Goal: Task Accomplishment & Management: Manage account settings

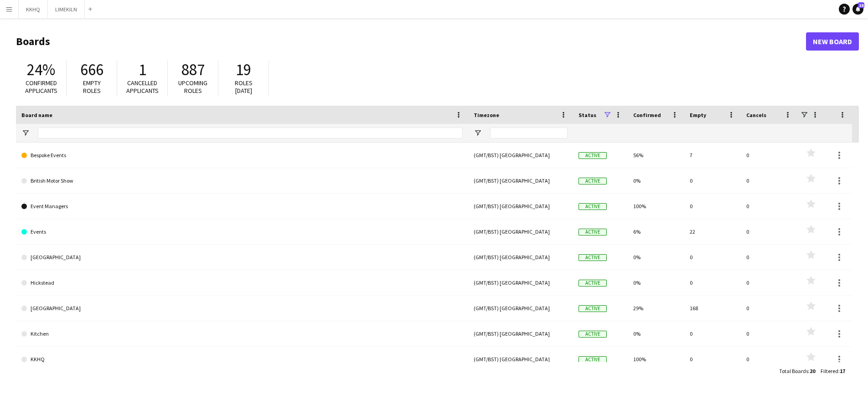
click at [11, 8] on app-icon "Menu" at bounding box center [8, 8] width 7 height 7
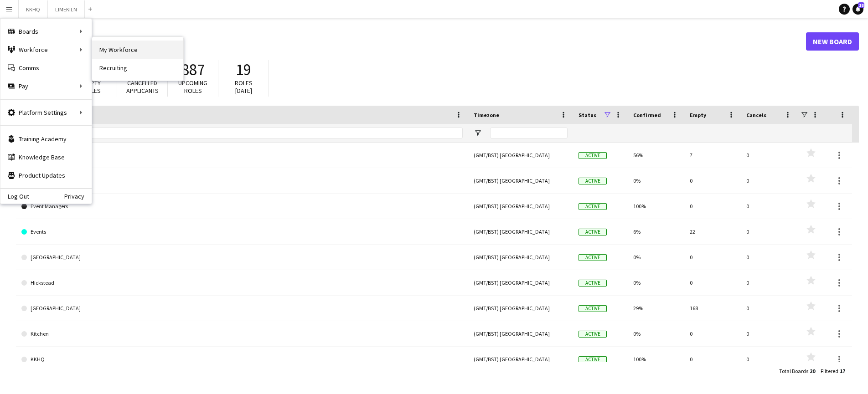
click at [117, 51] on link "My Workforce" at bounding box center [137, 50] width 91 height 18
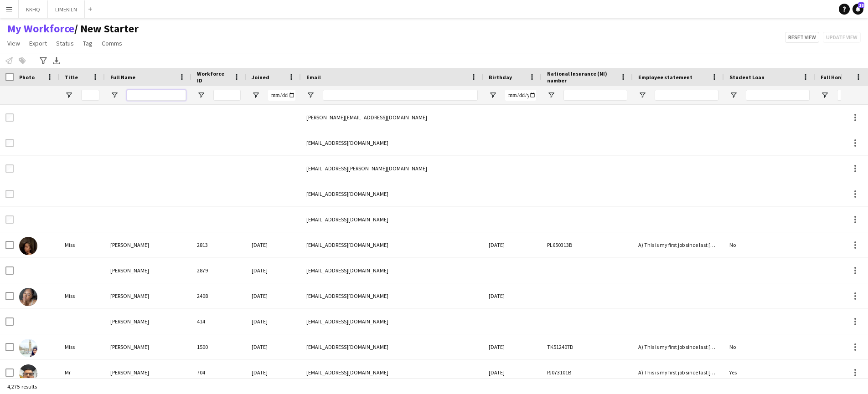
click at [156, 97] on input "Full Name Filter Input" at bounding box center [156, 95] width 59 height 11
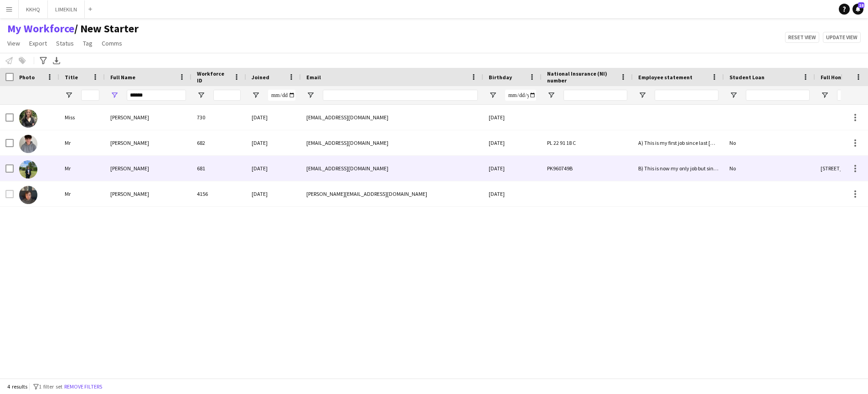
click at [118, 170] on span "[PERSON_NAME]" at bounding box center [129, 168] width 39 height 7
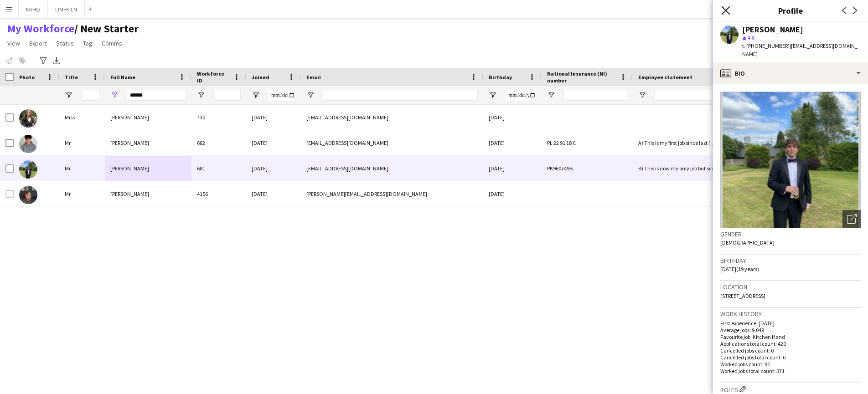
click at [726, 10] on icon at bounding box center [725, 10] width 9 height 9
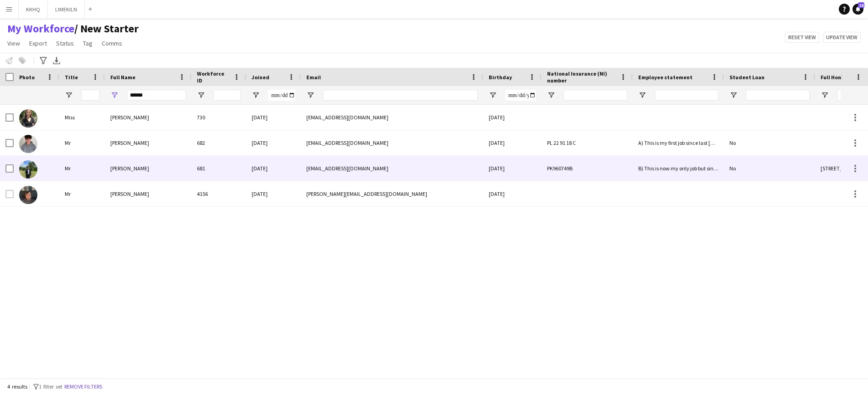
click at [123, 168] on span "[PERSON_NAME]" at bounding box center [129, 168] width 39 height 7
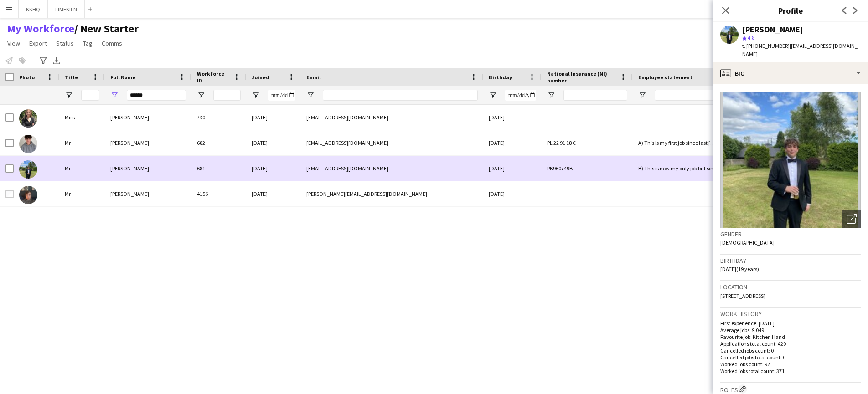
click at [123, 168] on span "[PERSON_NAME]" at bounding box center [129, 168] width 39 height 7
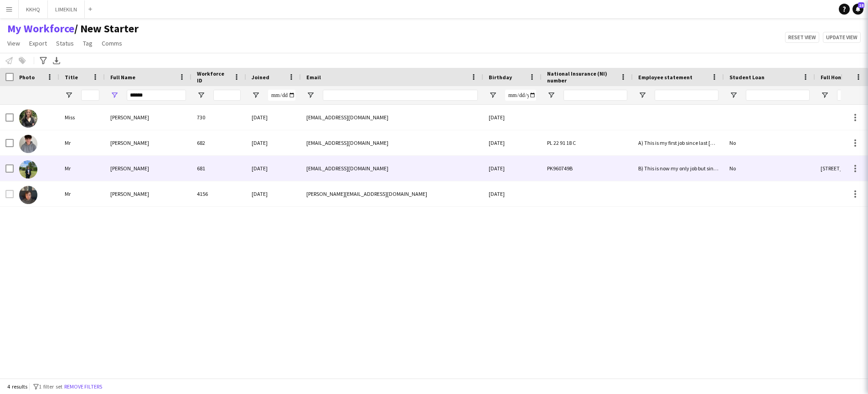
click at [123, 168] on span "[PERSON_NAME]" at bounding box center [129, 168] width 39 height 7
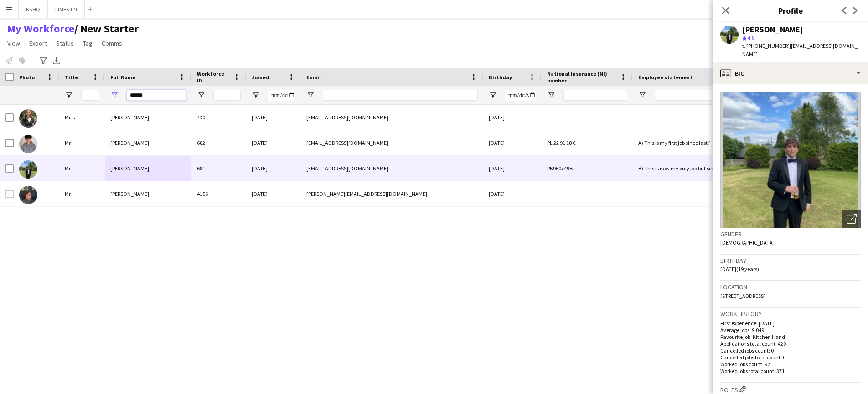
click at [159, 94] on input "******" at bounding box center [156, 95] width 59 height 11
type input "**********"
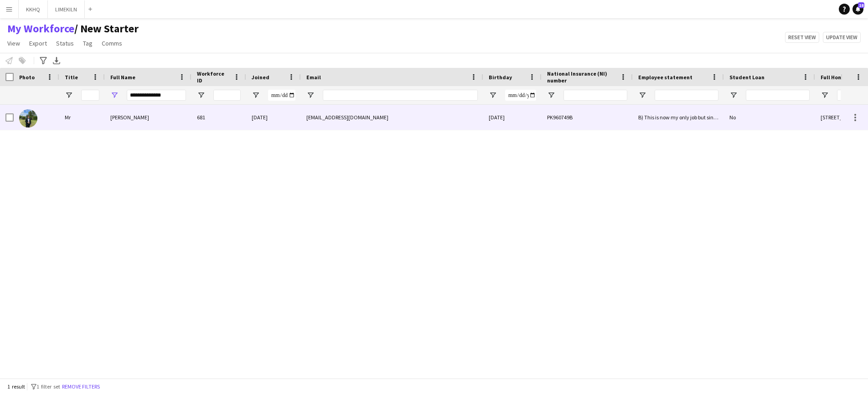
click at [131, 119] on span "[PERSON_NAME]" at bounding box center [129, 117] width 39 height 7
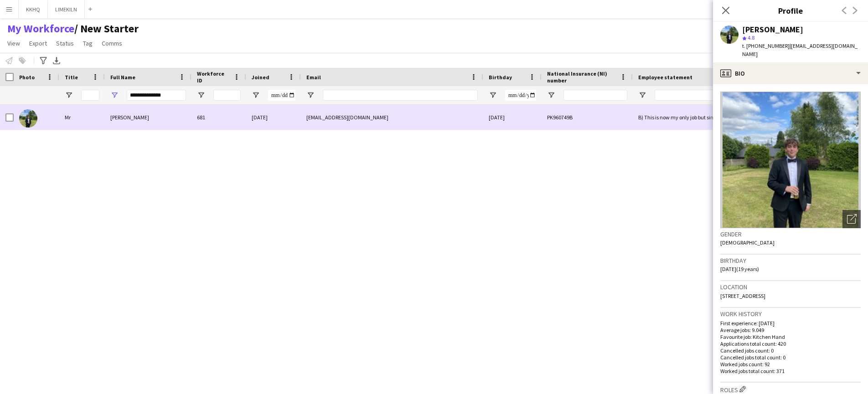
click at [131, 119] on span "[PERSON_NAME]" at bounding box center [129, 117] width 39 height 7
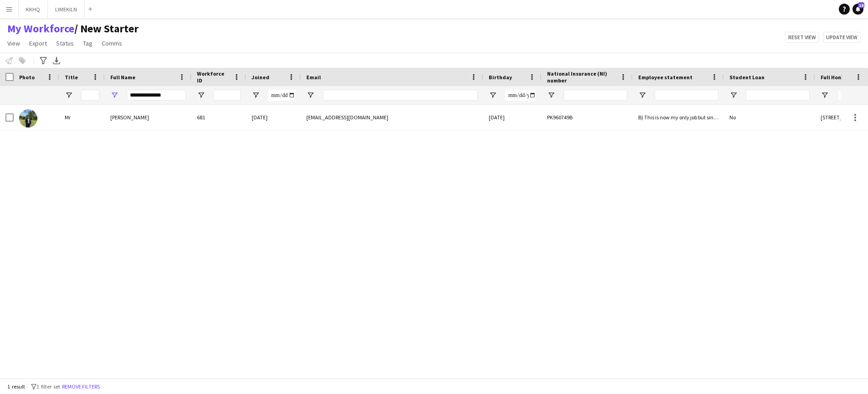
click at [11, 10] on app-icon "Menu" at bounding box center [8, 8] width 7 height 7
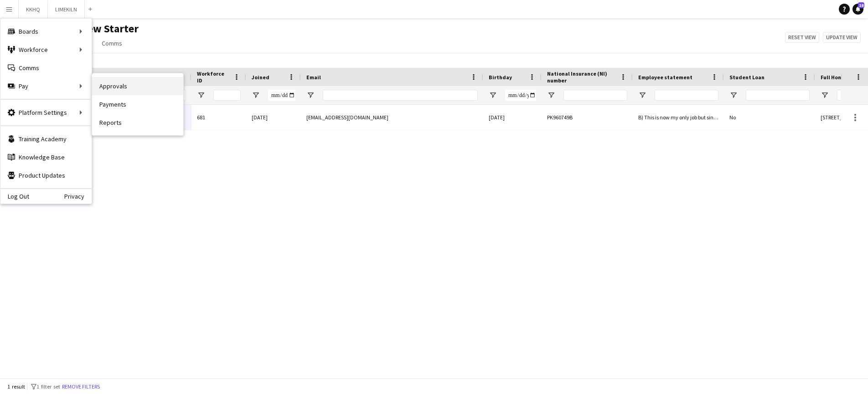
click at [114, 86] on link "Approvals" at bounding box center [137, 86] width 91 height 18
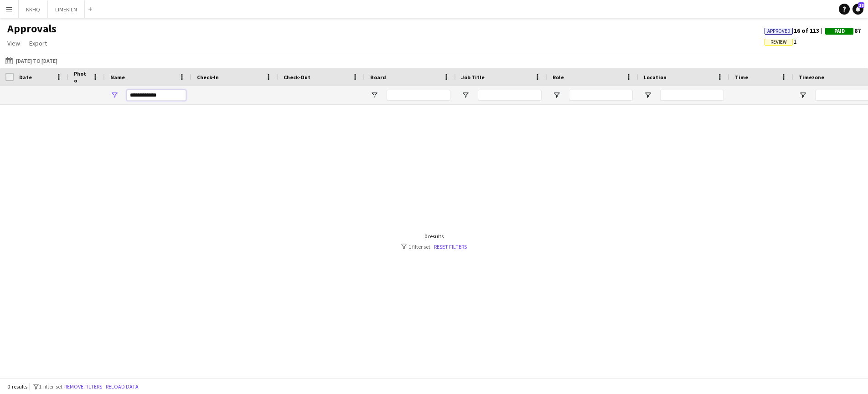
drag, startPoint x: 165, startPoint y: 96, endPoint x: 115, endPoint y: 94, distance: 50.6
click at [115, 94] on div "**********" at bounding box center [148, 95] width 87 height 18
type input "******"
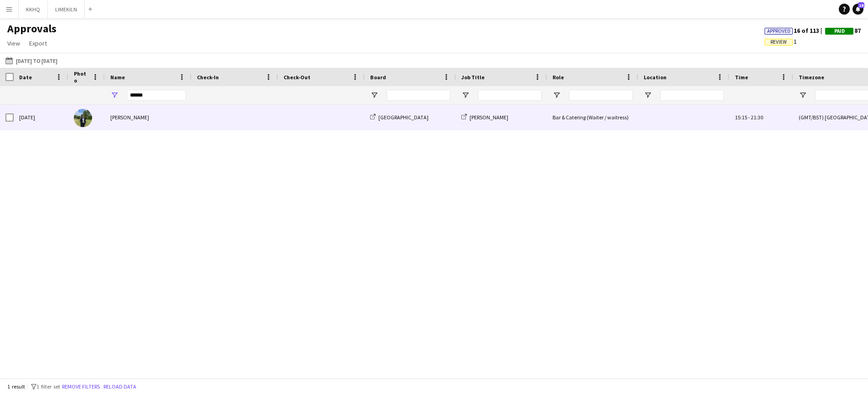
click at [127, 119] on div "[PERSON_NAME]" at bounding box center [148, 117] width 87 height 25
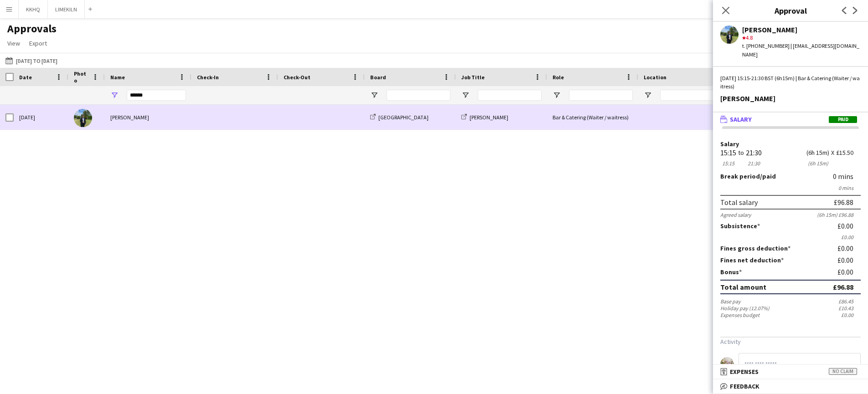
click at [127, 119] on div "[PERSON_NAME]" at bounding box center [148, 117] width 87 height 25
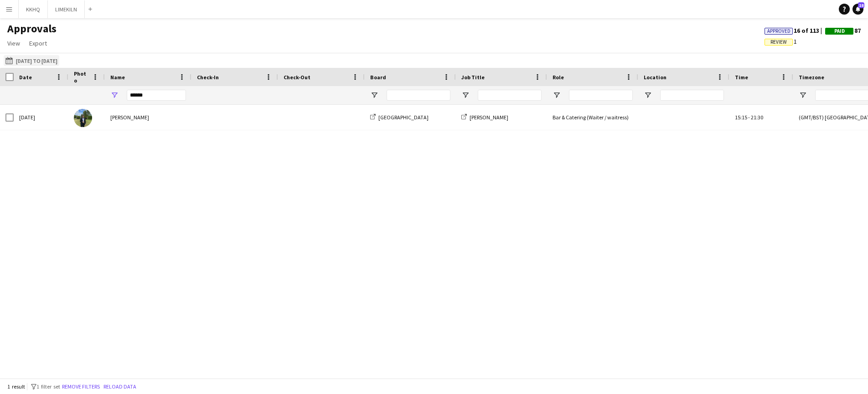
click at [12, 60] on app-icon "[DATE] to [DATE]" at bounding box center [10, 60] width 10 height 7
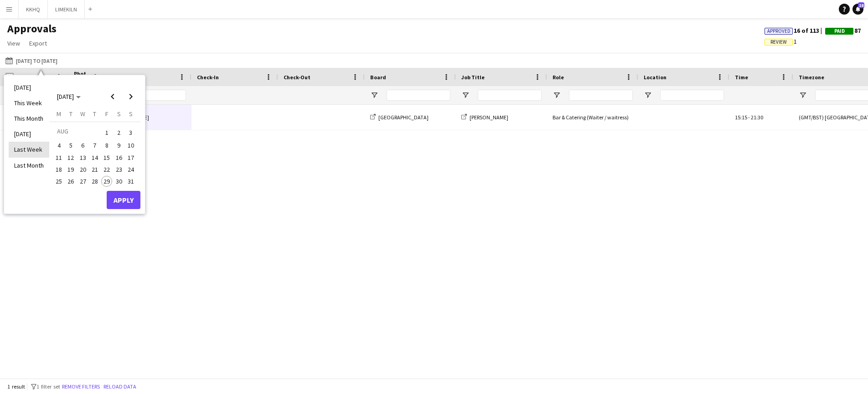
click at [31, 151] on li "Last Week" at bounding box center [29, 150] width 41 height 16
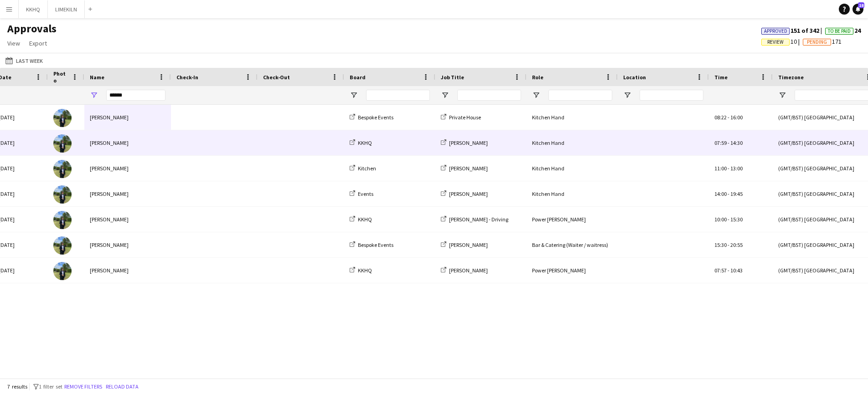
scroll to position [0, 36]
